Goal: Task Accomplishment & Management: Manage account settings

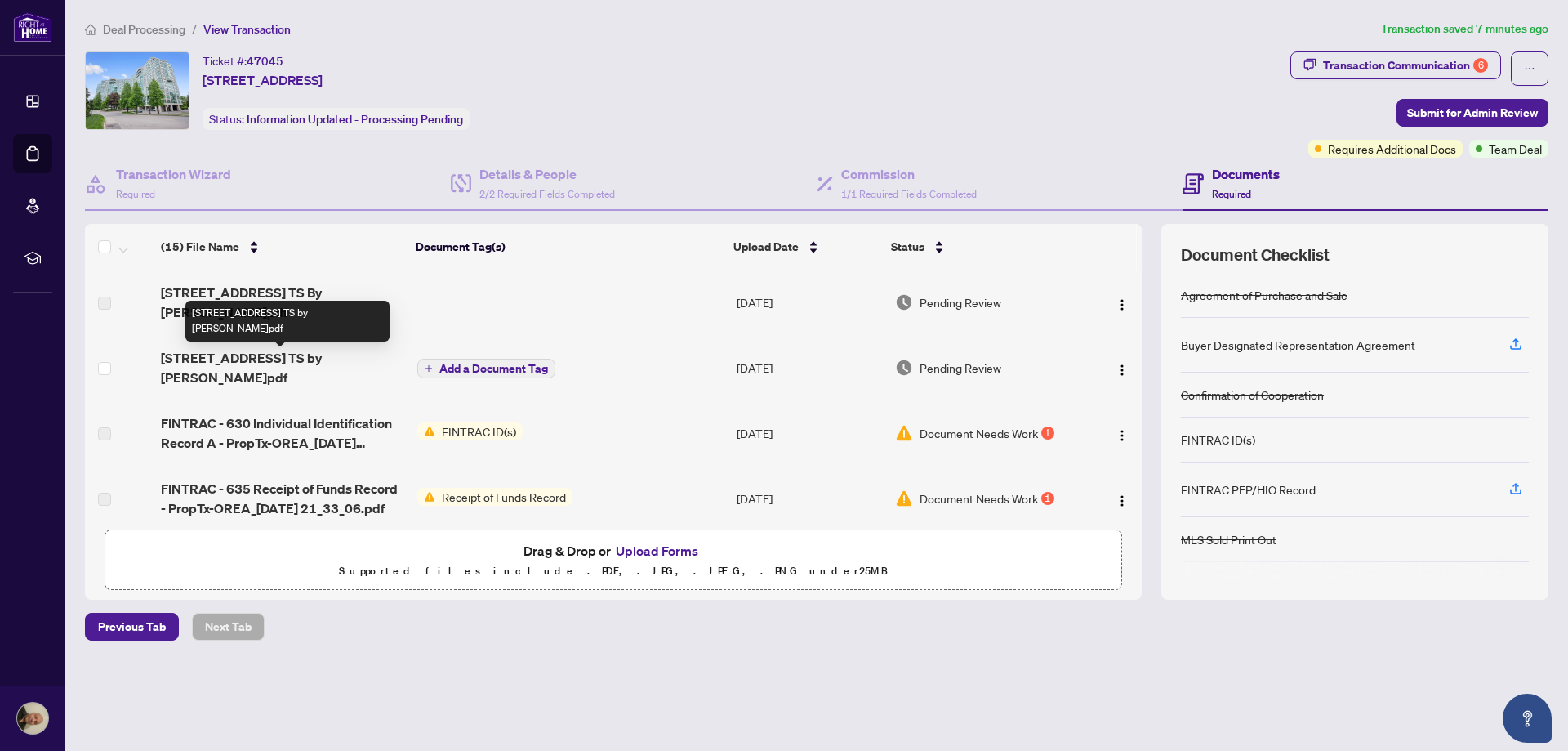
click at [329, 363] on span "[STREET_ADDRESS] TS by [PERSON_NAME]pdf" at bounding box center [282, 367] width 242 height 39
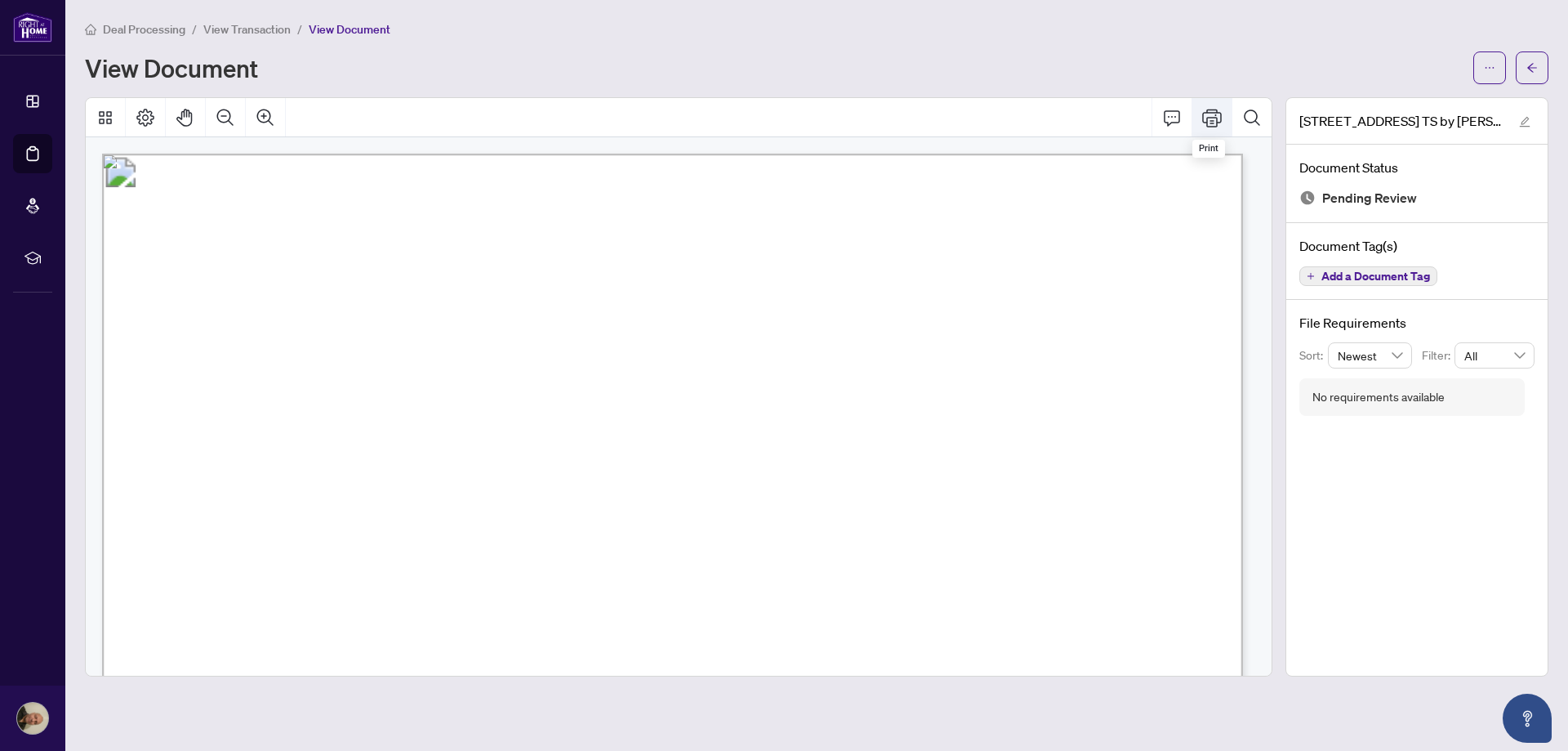
click at [1206, 116] on icon "Print" at bounding box center [1211, 117] width 20 height 20
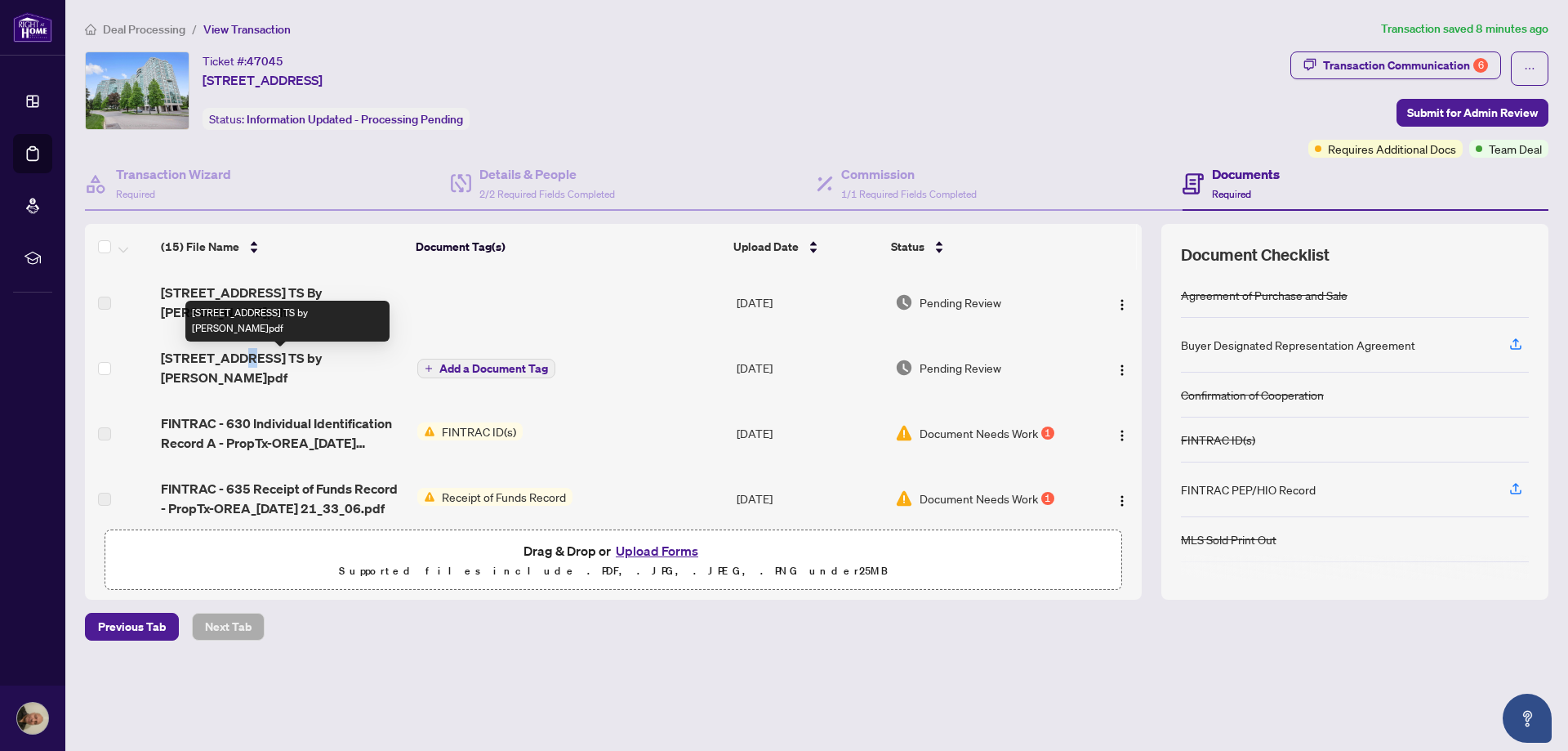
click at [244, 358] on span "[STREET_ADDRESS] TS by [PERSON_NAME]pdf" at bounding box center [282, 367] width 242 height 39
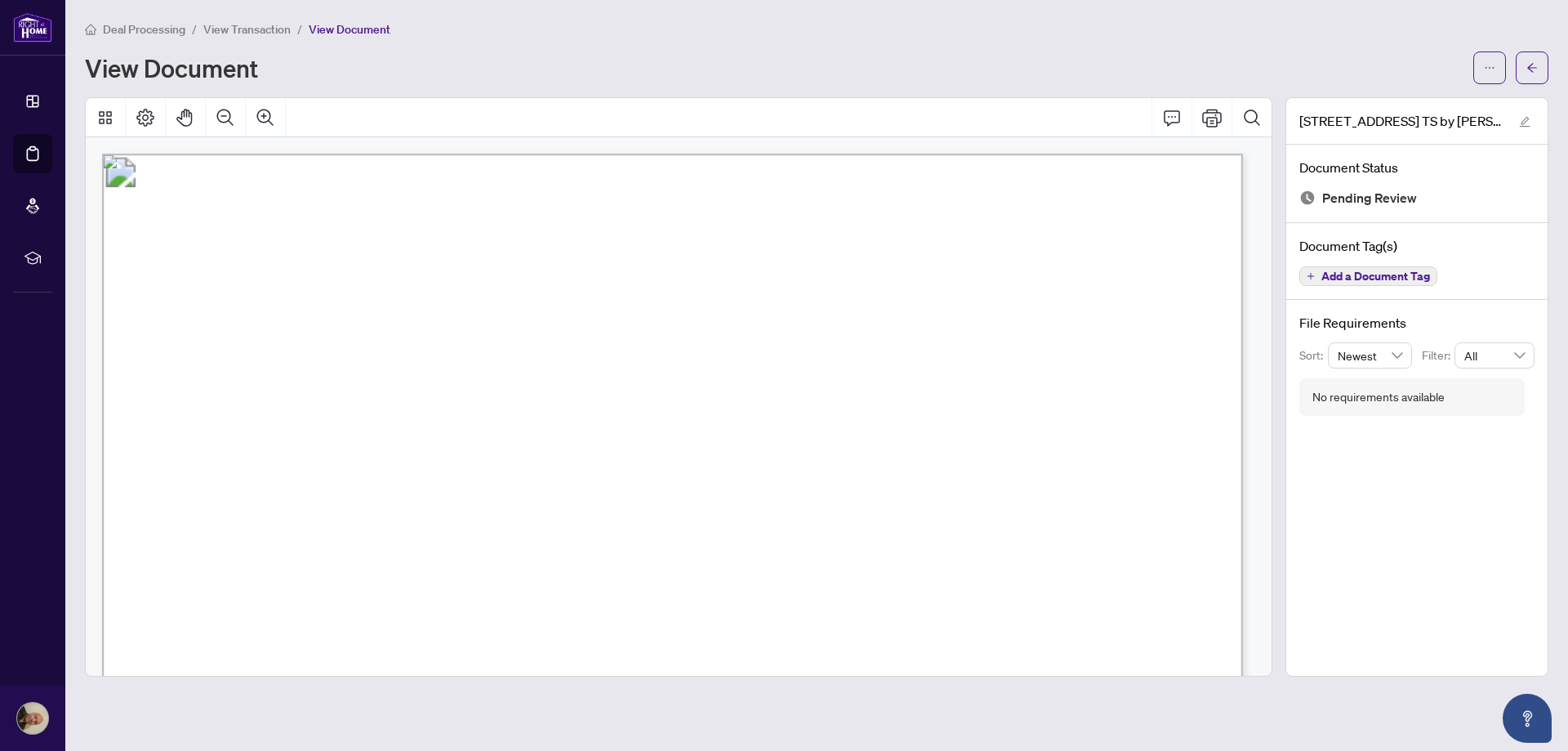
click at [232, 29] on span "View Transaction" at bounding box center [247, 29] width 87 height 15
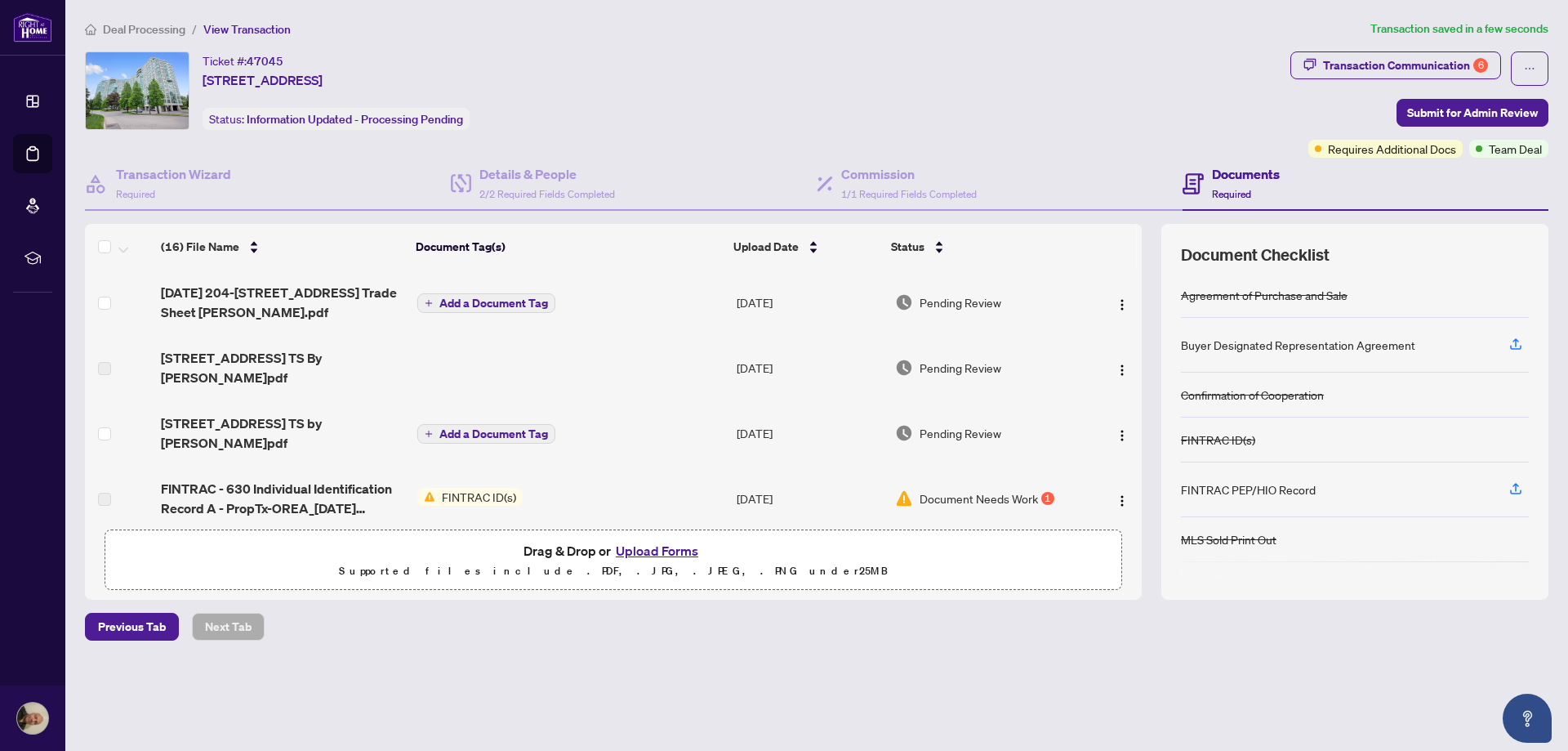
click at [488, 297] on span "Add a Document Tag" at bounding box center [494, 303] width 109 height 11
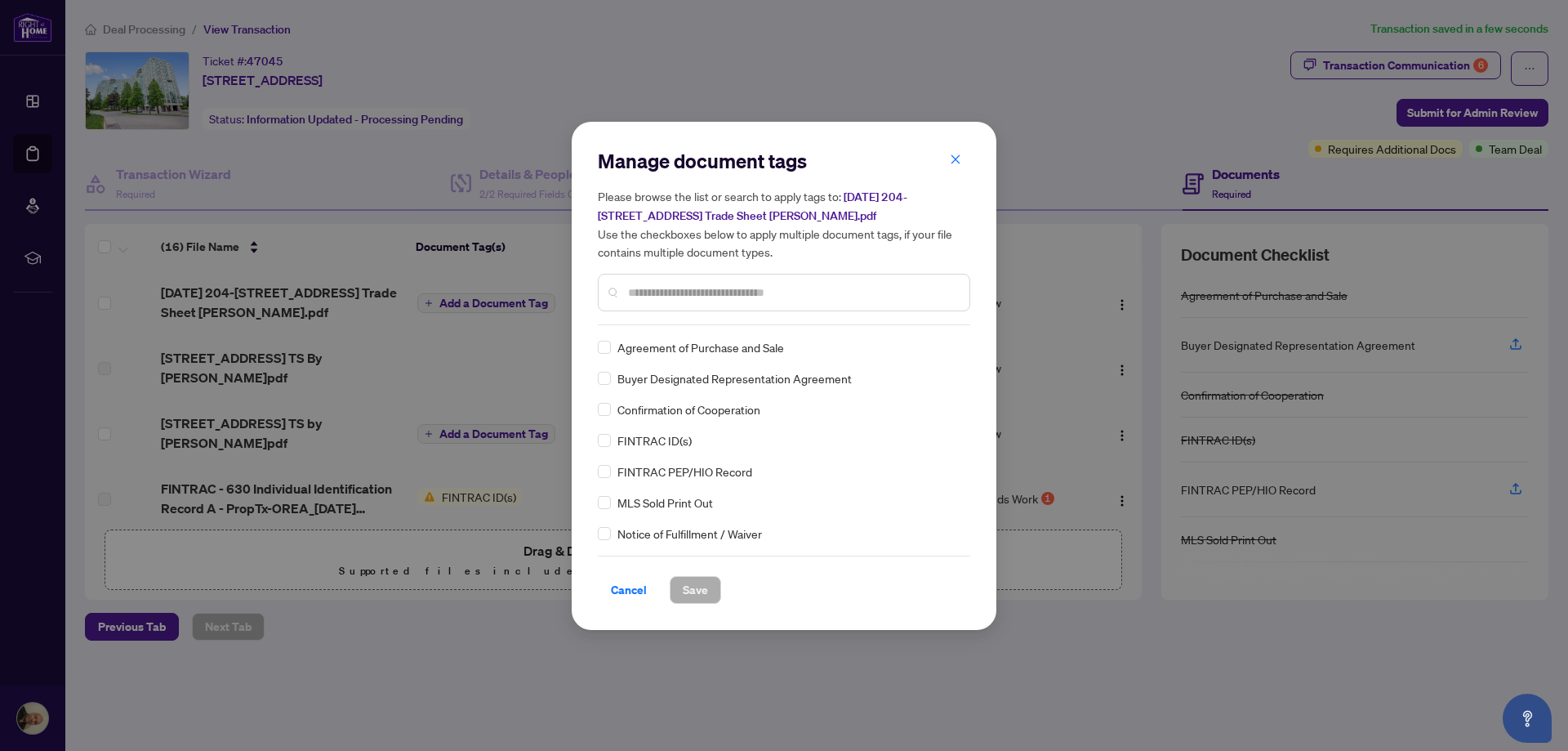
click at [689, 287] on input "text" at bounding box center [792, 292] width 328 height 18
type input "*****"
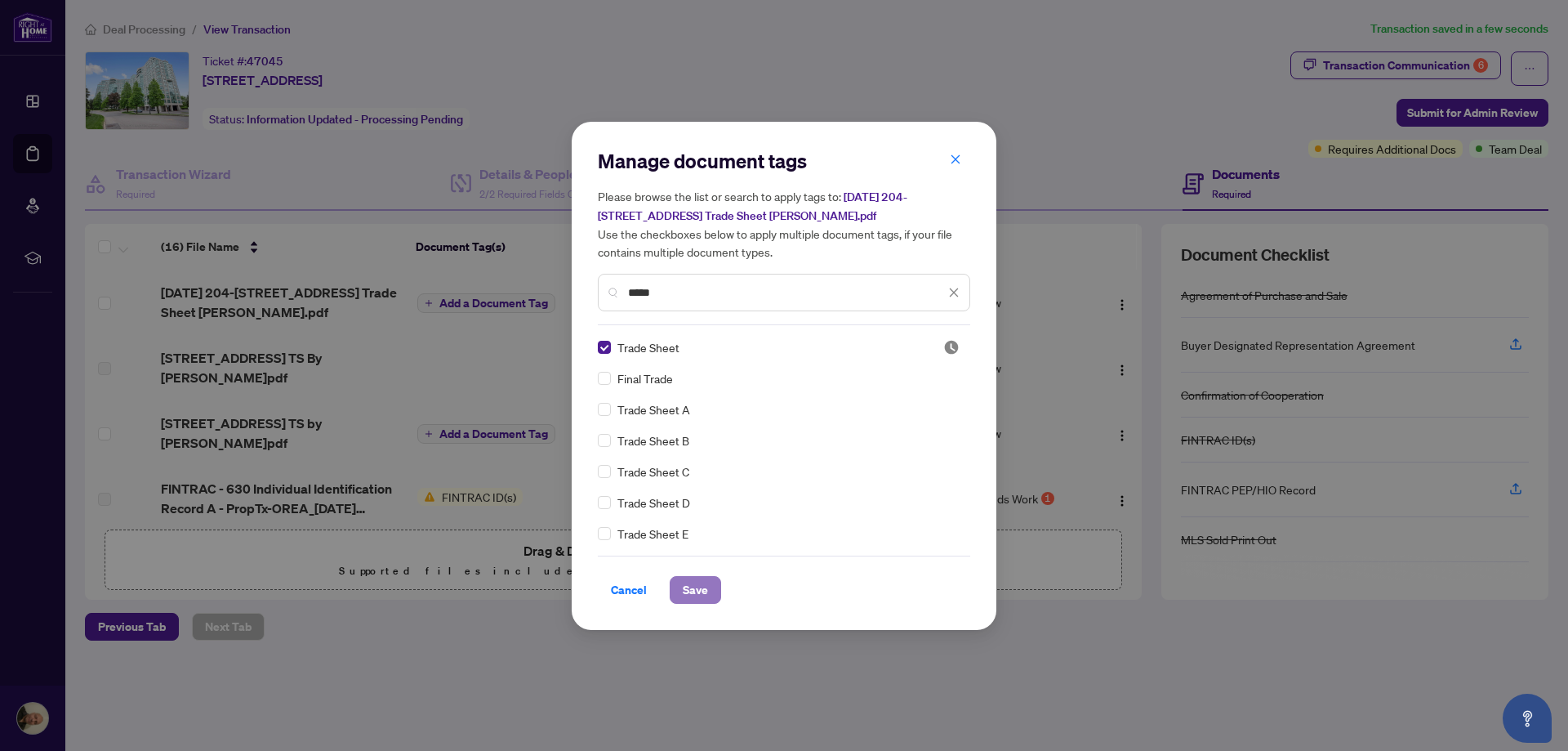
click at [702, 591] on span "Save" at bounding box center [695, 590] width 26 height 26
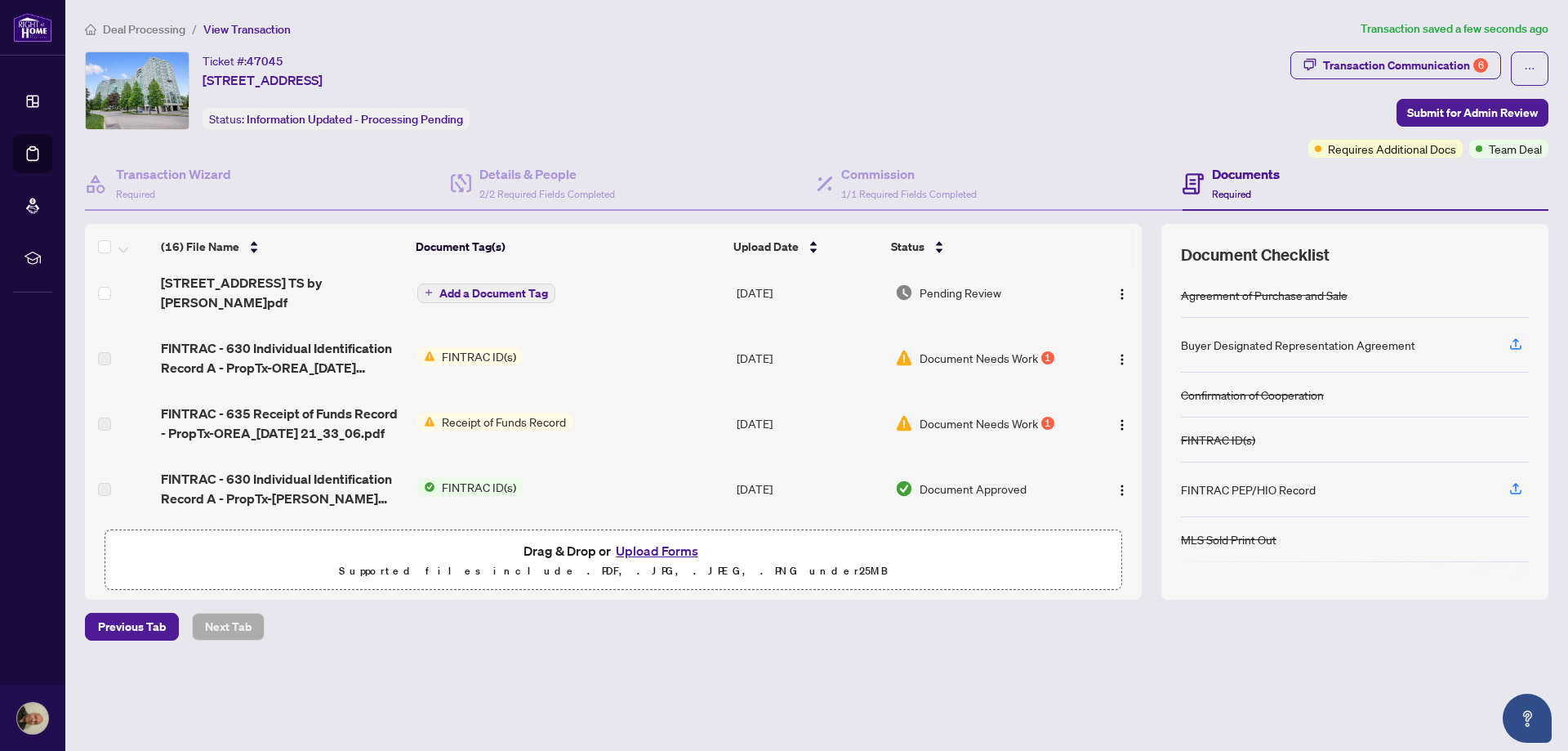
scroll to position [164, 0]
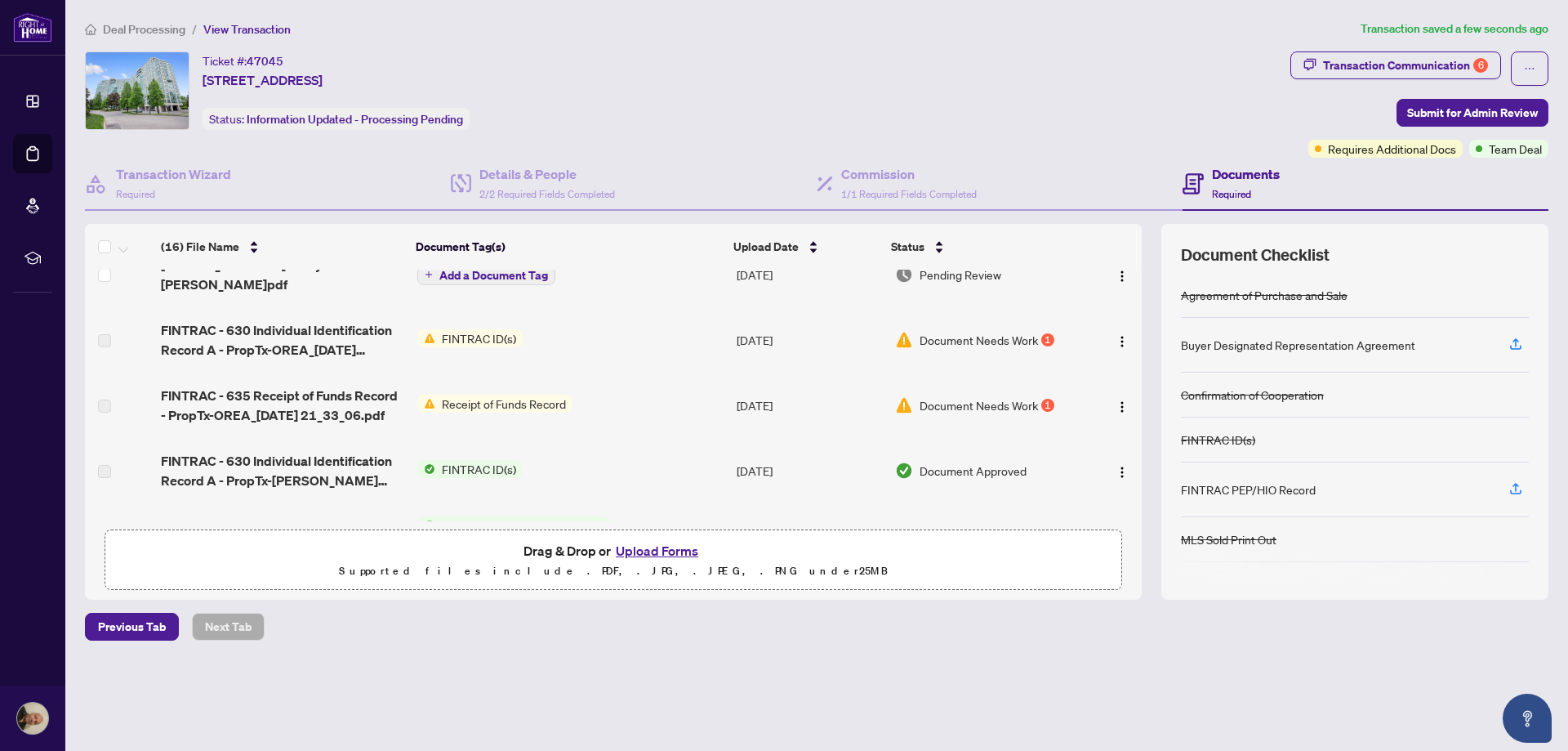
click at [461, 329] on span "FINTRAC ID(s)" at bounding box center [479, 338] width 87 height 18
click at [1120, 335] on img "button" at bounding box center [1123, 341] width 13 height 13
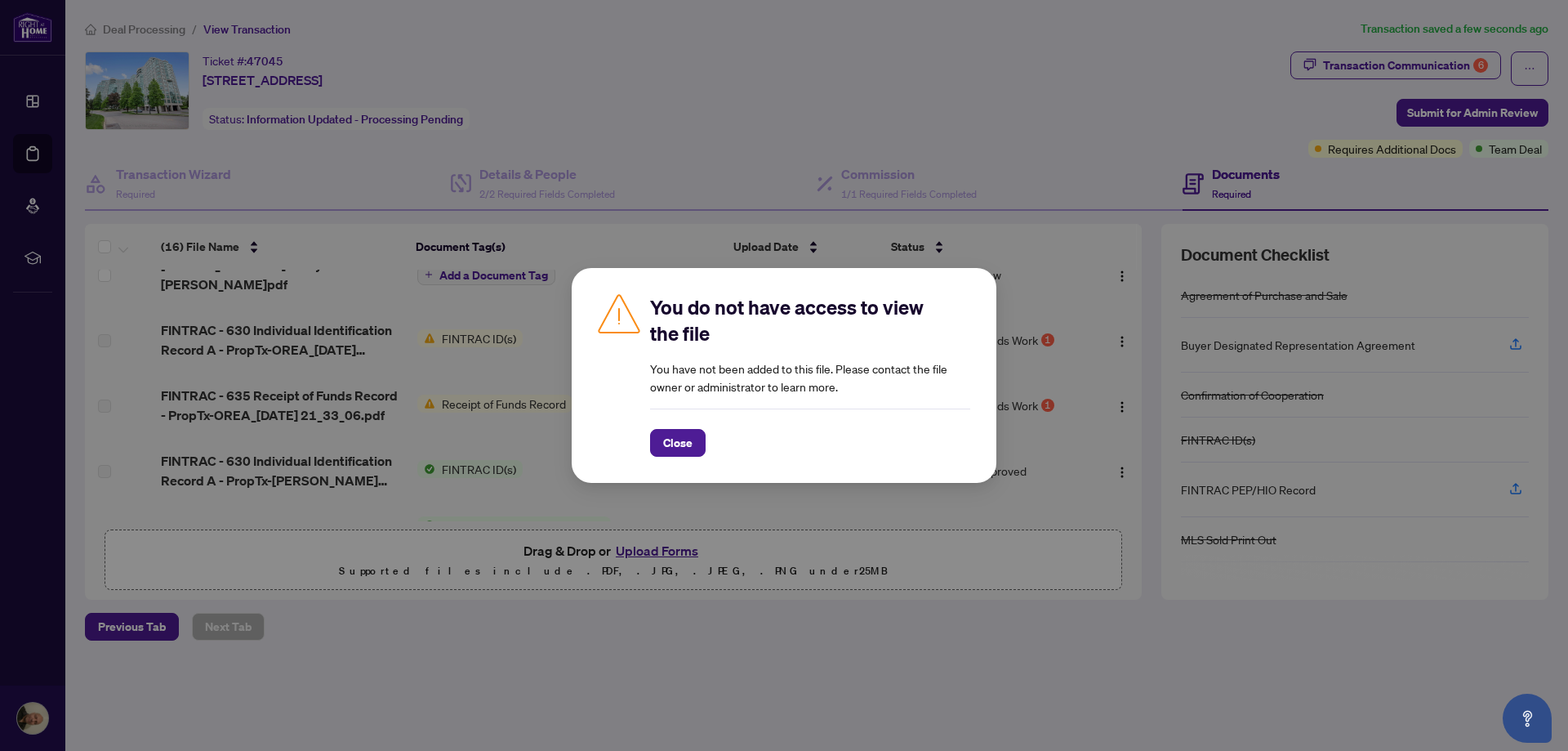
click at [309, 328] on div "You do not have access to view the file You have not been added to this file. P…" at bounding box center [784, 376] width 1568 height 751
drag, startPoint x: 688, startPoint y: 437, endPoint x: 637, endPoint y: 426, distance: 52.2
click at [687, 438] on span "Close" at bounding box center [677, 443] width 29 height 26
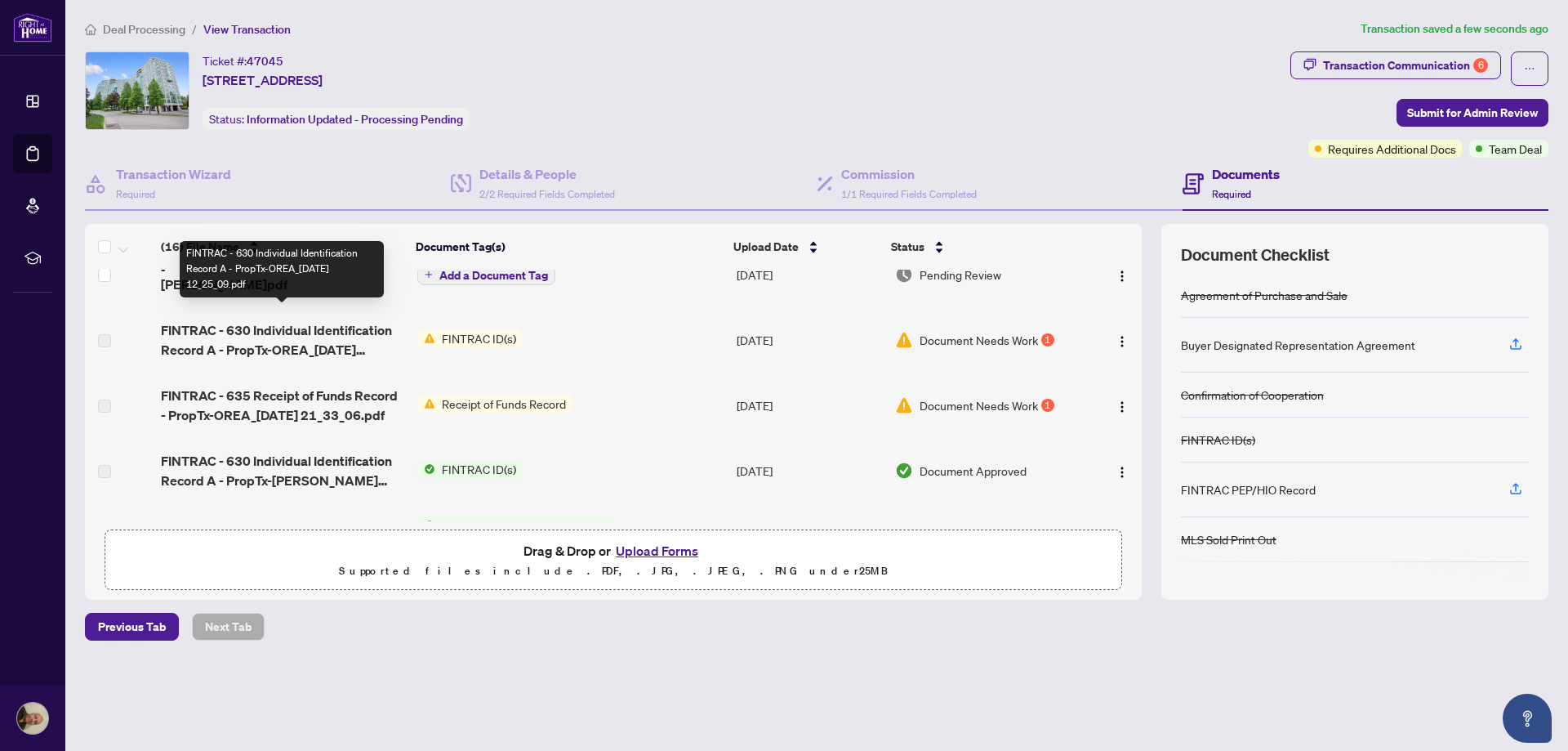
click at [323, 323] on span "FINTRAC - 630 Individual Identification Record A - PropTx-OREA_[DATE] 12_25_09.…" at bounding box center [282, 339] width 242 height 39
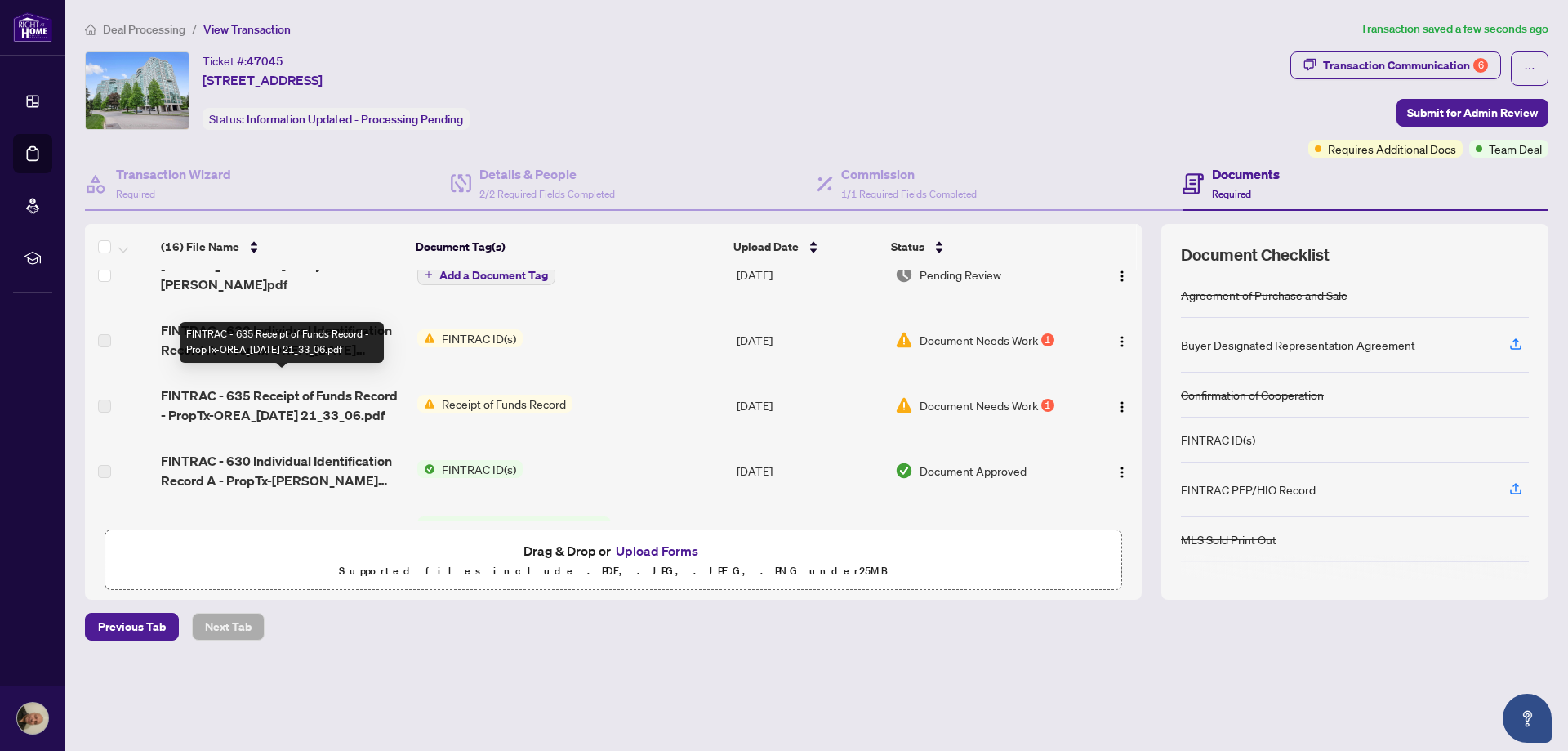
click at [309, 393] on span "FINTRAC - 635 Receipt of Funds Record - PropTx-OREA_[DATE] 21_33_06.pdf" at bounding box center [282, 405] width 242 height 39
click at [479, 329] on span "FINTRAC ID(s)" at bounding box center [479, 338] width 87 height 18
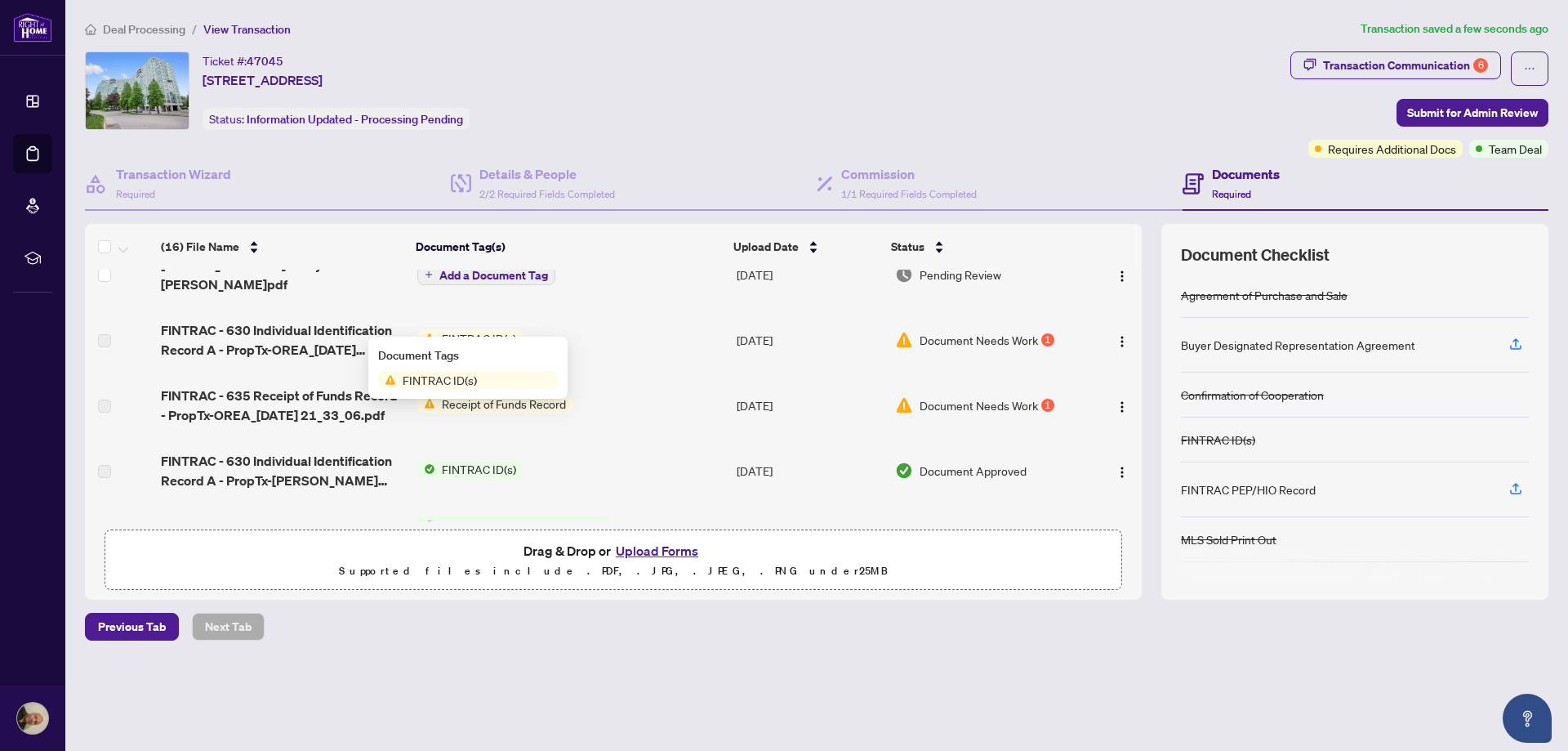
click at [477, 329] on span "FINTRAC ID(s)" at bounding box center [479, 338] width 87 height 18
click at [467, 394] on span "Receipt of Funds Record" at bounding box center [503, 403] width 137 height 18
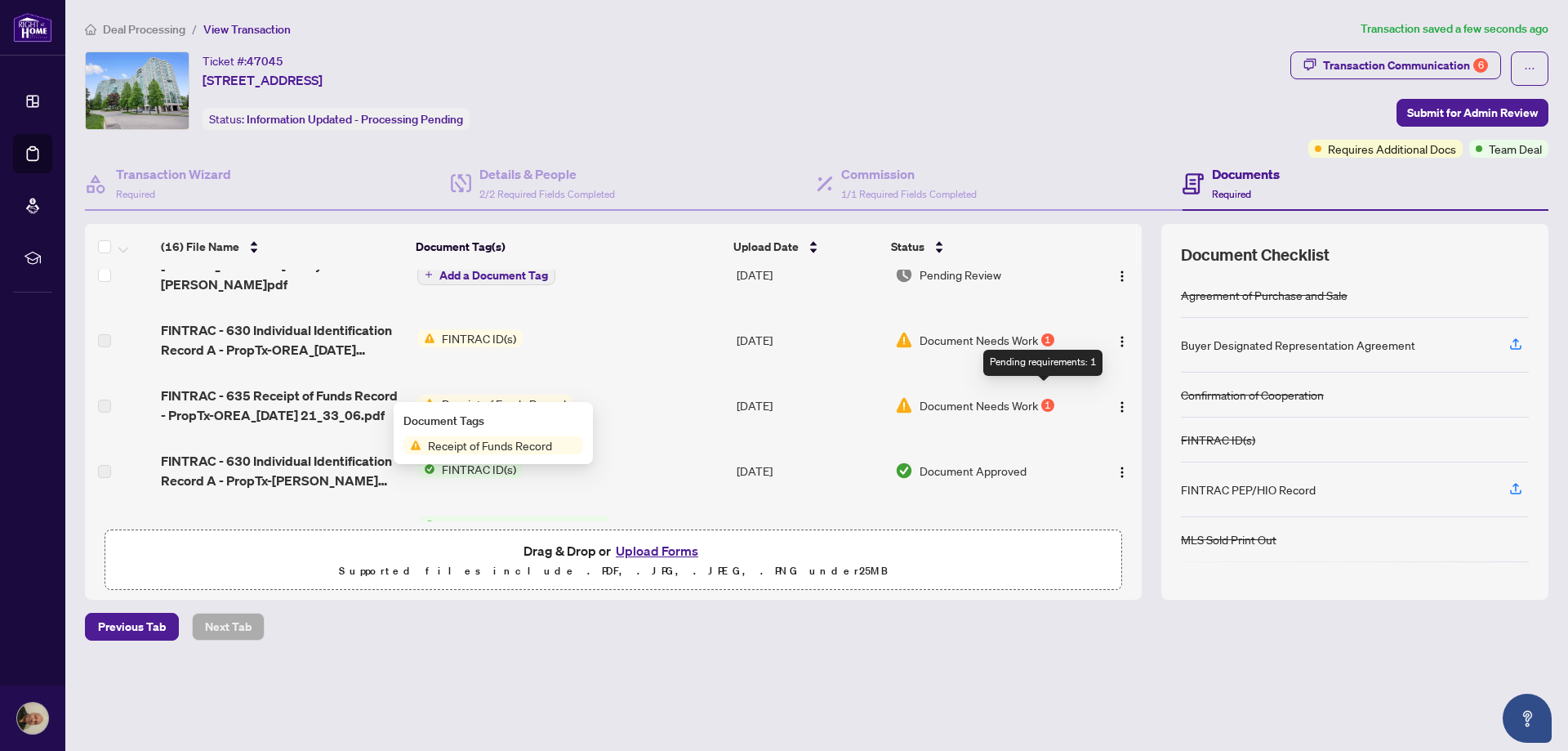
click at [1041, 398] on div "1" at bounding box center [1048, 405] width 13 height 13
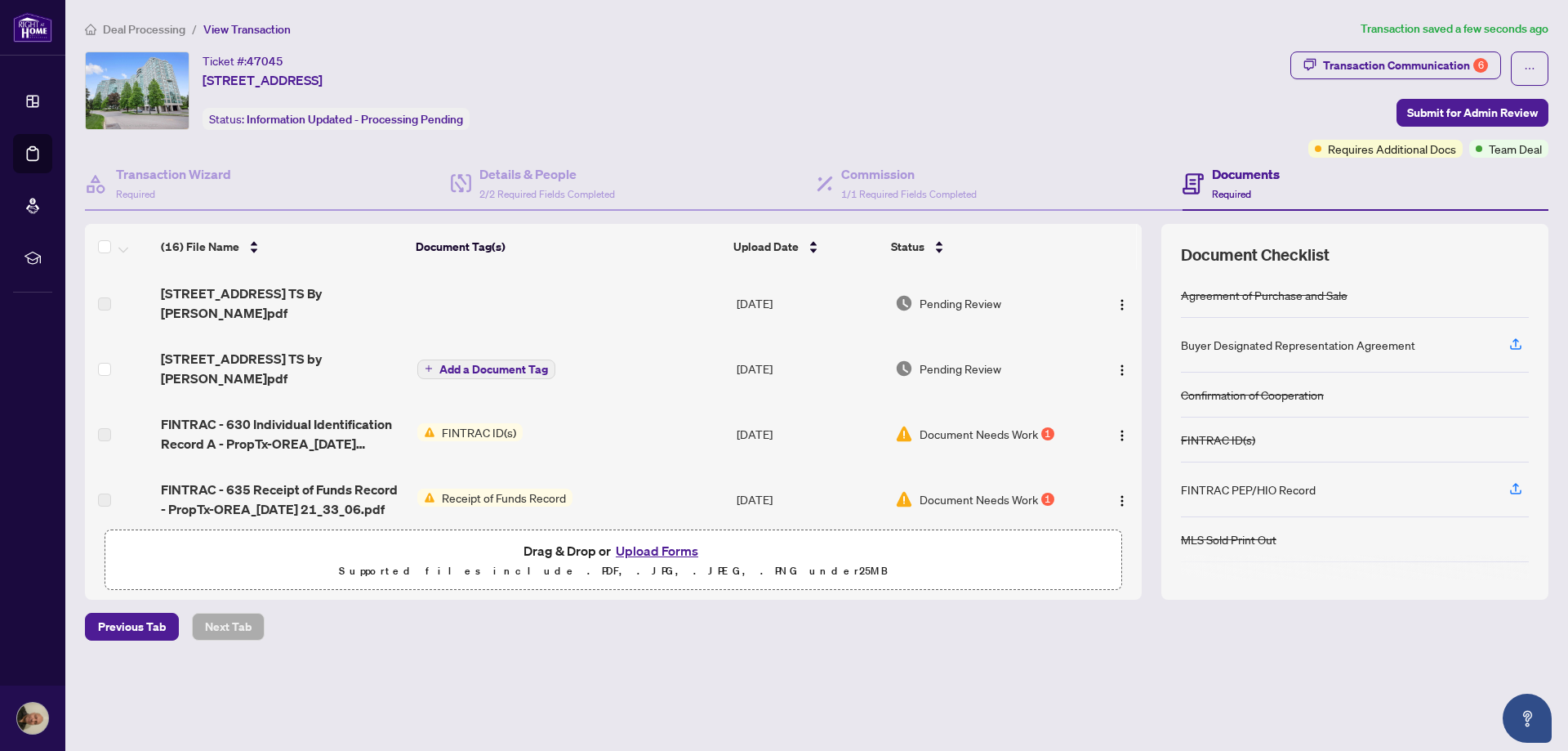
scroll to position [0, 0]
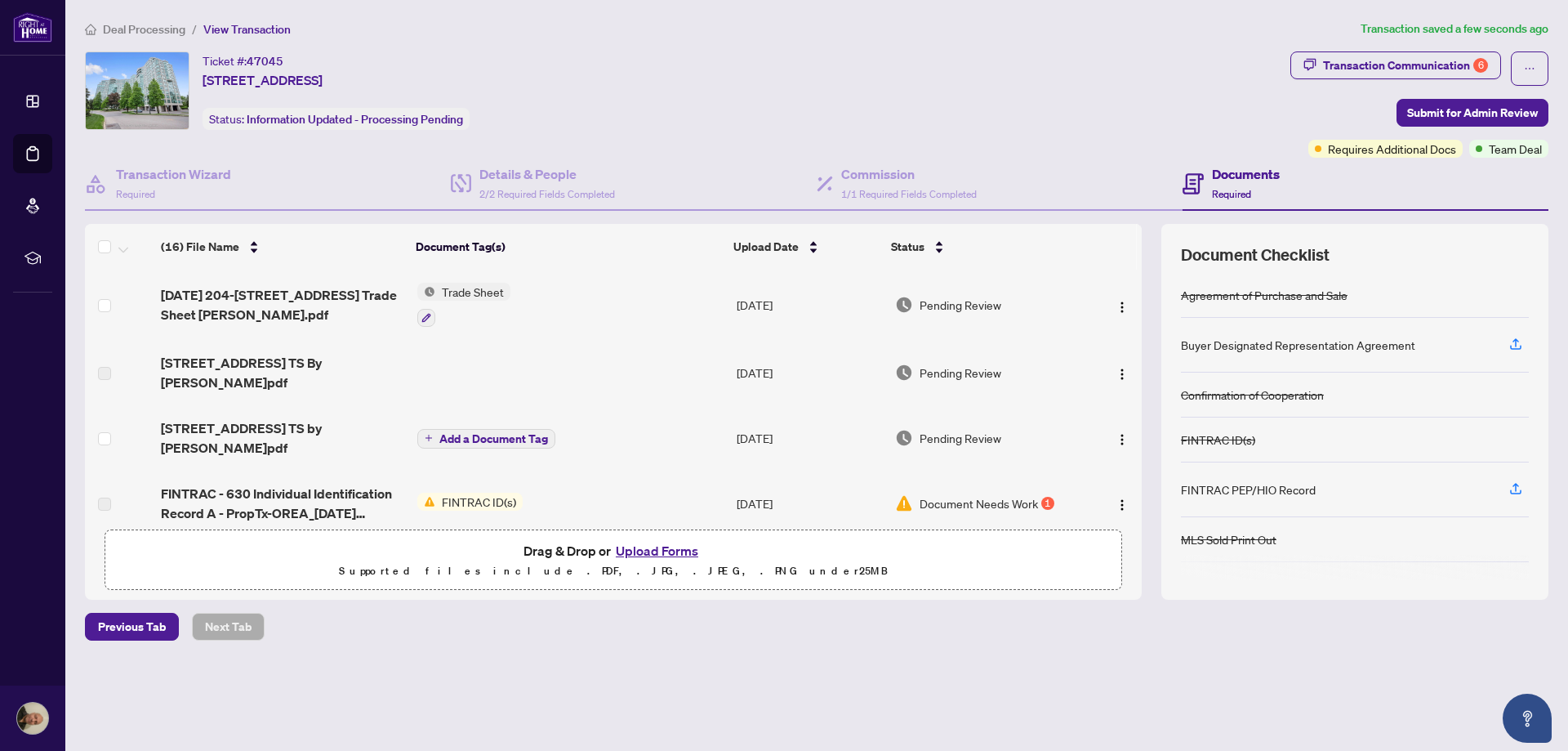
click at [848, 78] on div "Ticket #: 47045 [STREET_ADDRESS] Status: Information Updated - Processing Pendi…" at bounding box center [685, 90] width 1199 height 79
